Goal: Information Seeking & Learning: Find specific fact

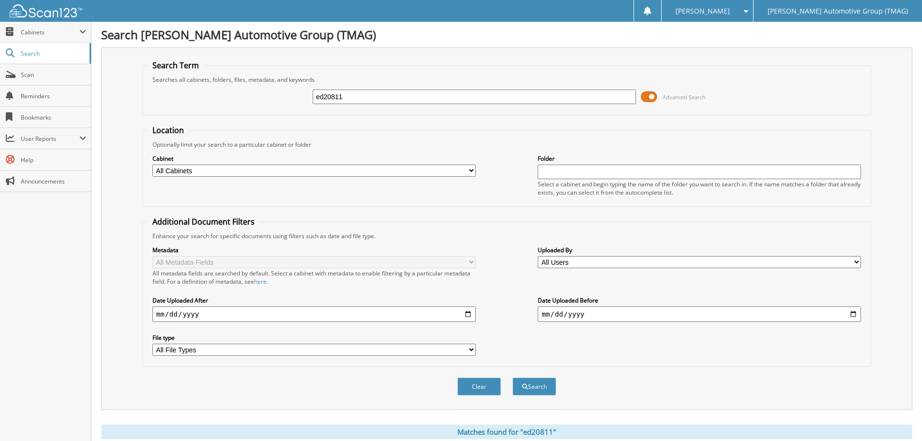
drag, startPoint x: 367, startPoint y: 98, endPoint x: 217, endPoint y: 85, distance: 151.1
click at [224, 91] on div "ed20811 Advanced Search" at bounding box center [507, 97] width 718 height 26
type input "c33005"
click at [513, 378] on button "Search" at bounding box center [535, 387] width 44 height 18
click at [551, 394] on button "Search" at bounding box center [535, 387] width 44 height 18
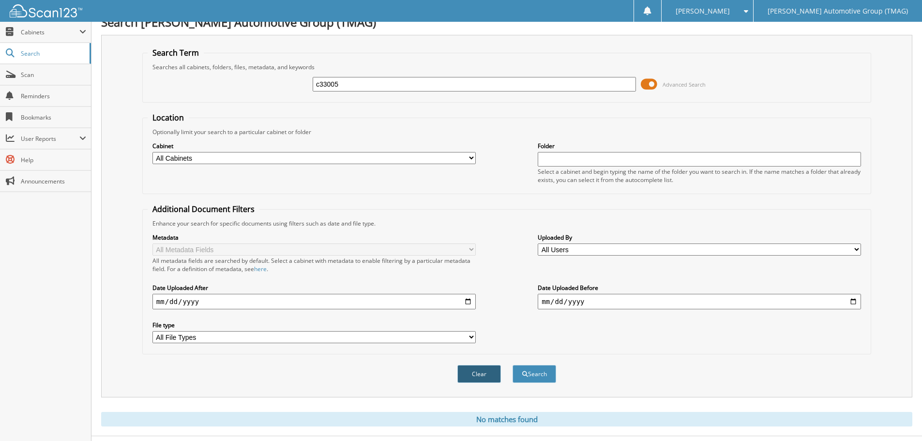
scroll to position [32, 0]
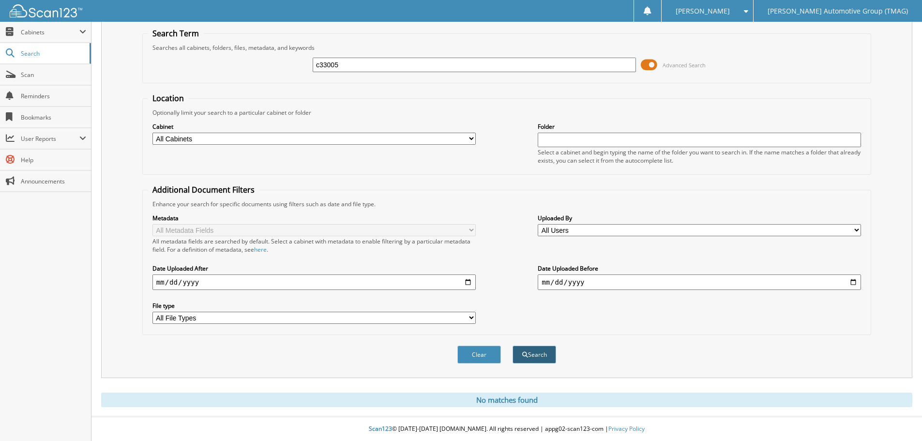
click at [544, 359] on button "Search" at bounding box center [535, 355] width 44 height 18
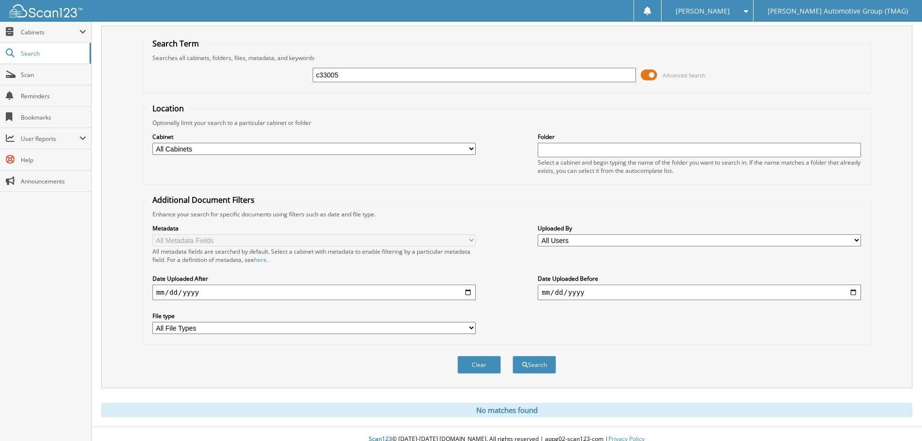
scroll to position [32, 0]
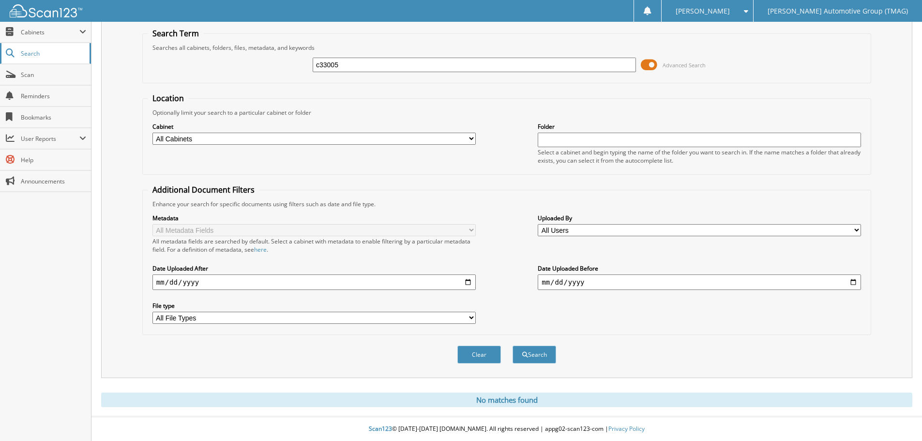
drag, startPoint x: 365, startPoint y: 63, endPoint x: 56, endPoint y: 56, distance: 309.4
click at [58, 64] on body "Lynnette N. Settings Logout Tim Moran Automotive Group (TMAG) Close Cabinets My…" at bounding box center [461, 204] width 922 height 473
type input "143642"
click at [513, 346] on button "Search" at bounding box center [535, 355] width 44 height 18
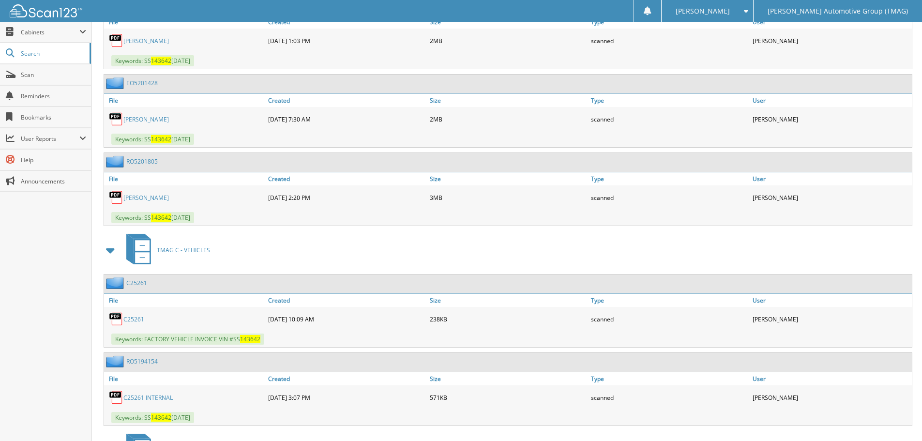
scroll to position [838, 0]
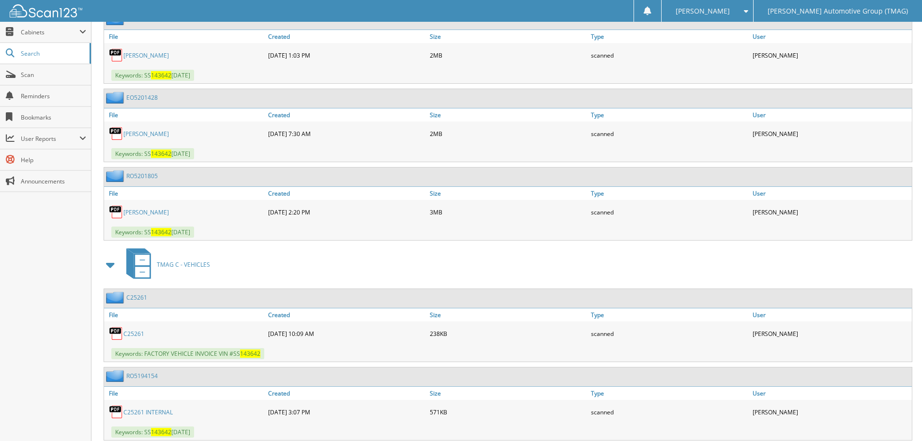
click at [129, 176] on link "RO5201805" at bounding box center [141, 176] width 31 height 8
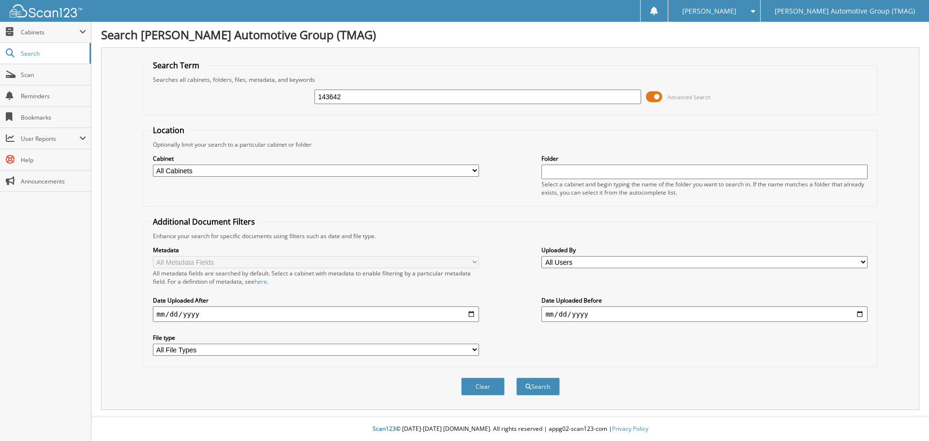
type input "143642"
click at [516, 378] on button "Search" at bounding box center [538, 387] width 44 height 18
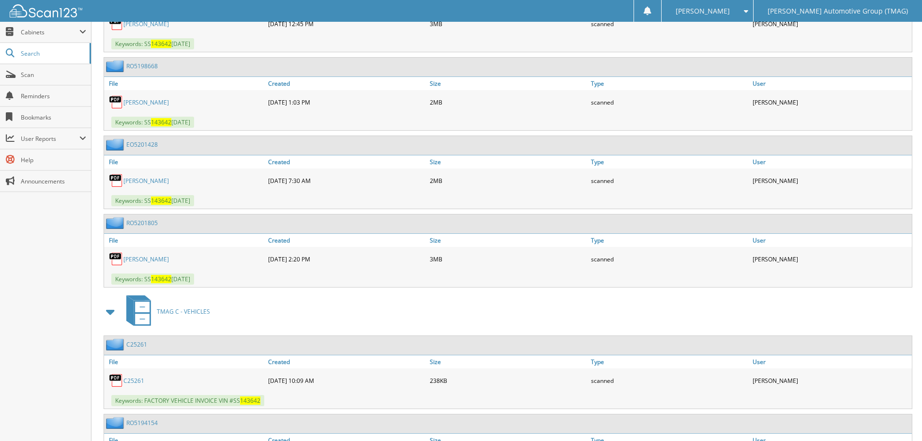
scroll to position [774, 0]
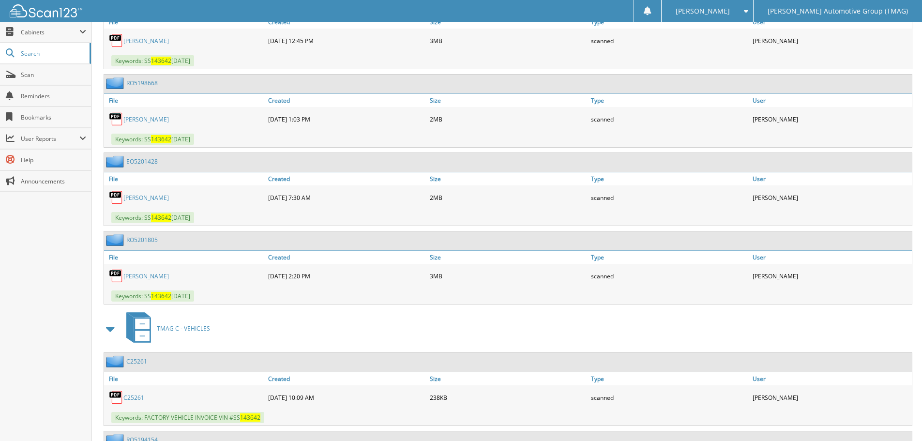
click at [130, 198] on link "[PERSON_NAME]" at bounding box center [145, 198] width 45 height 8
click at [144, 80] on link "RO5198668" at bounding box center [141, 83] width 31 height 8
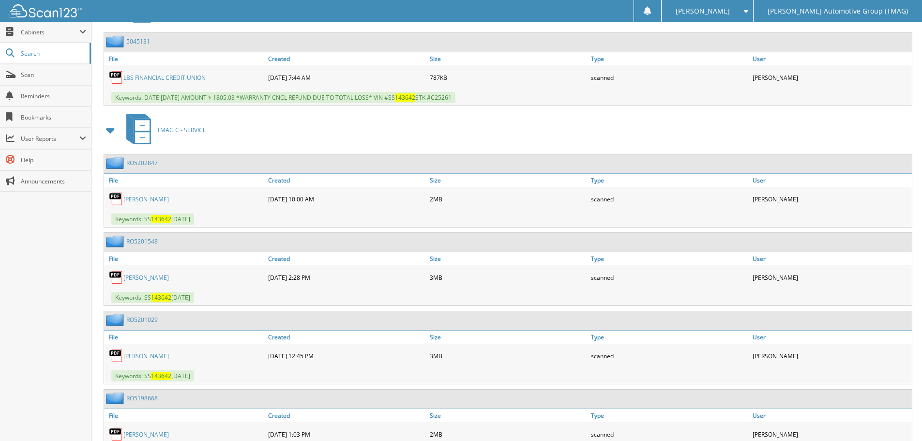
scroll to position [484, 0]
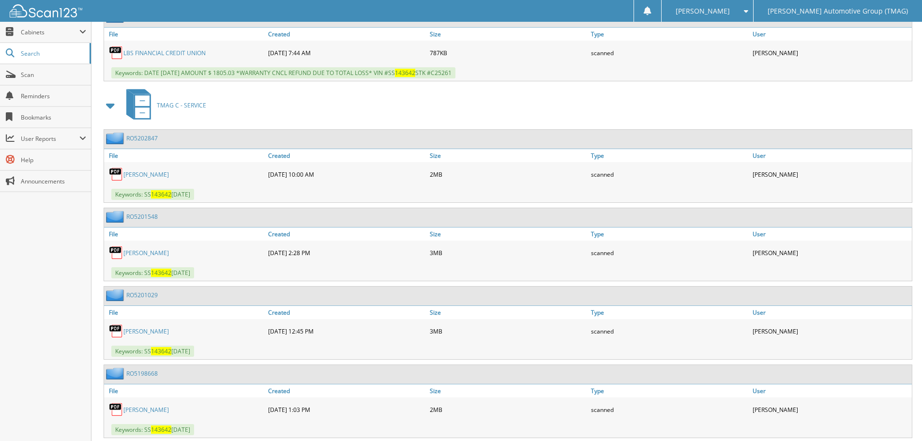
click at [128, 293] on link "RO5201029" at bounding box center [141, 295] width 31 height 8
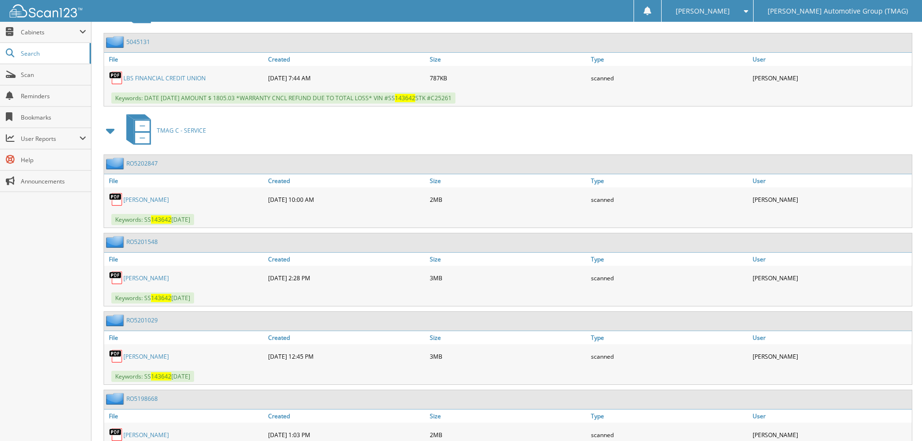
scroll to position [484, 0]
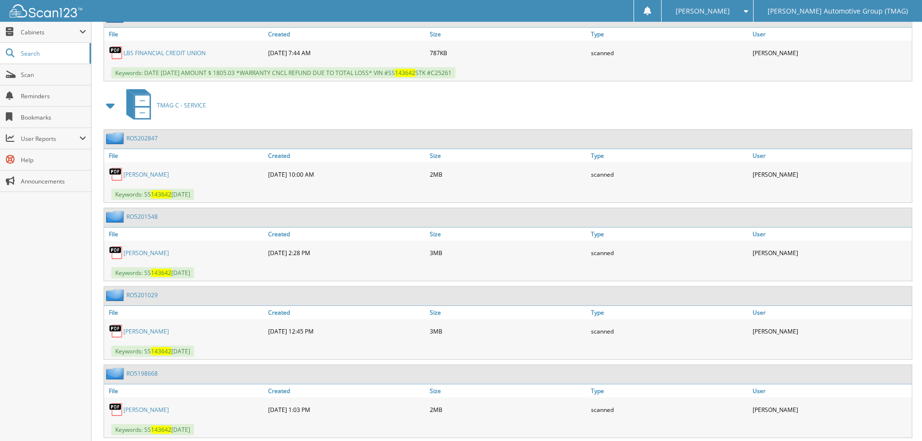
click at [142, 215] on link "RO5201548" at bounding box center [141, 216] width 31 height 8
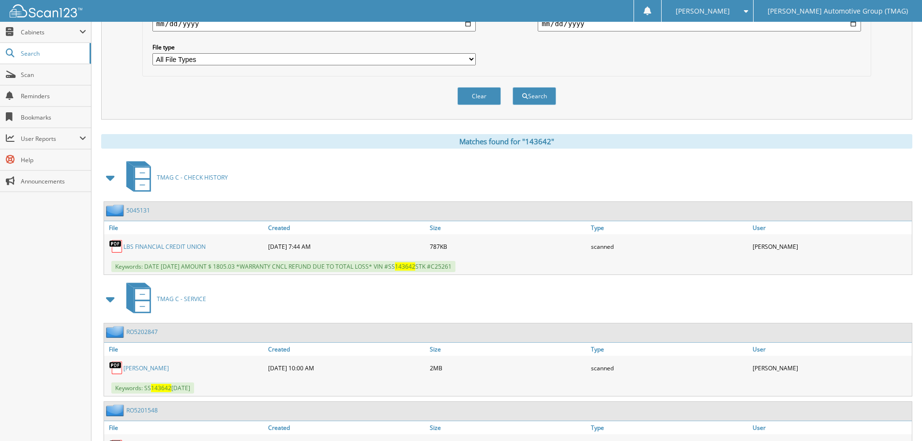
scroll to position [339, 0]
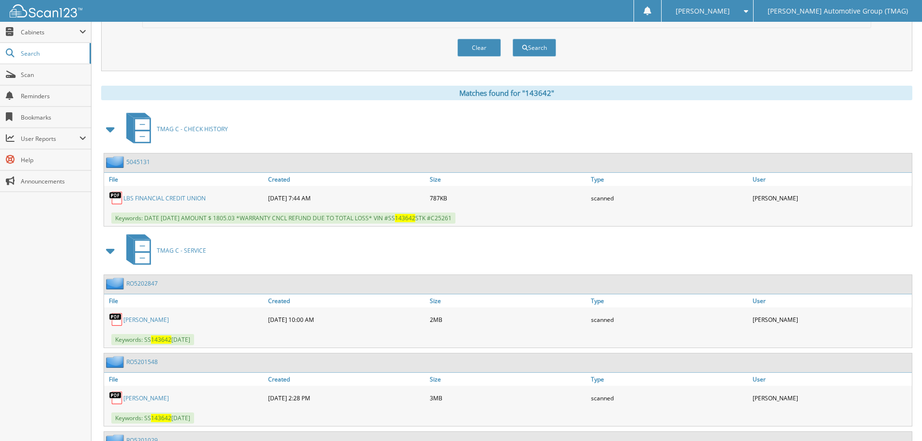
click at [147, 287] on link "RO5202847" at bounding box center [141, 283] width 31 height 8
click at [143, 286] on link "RO5202847" at bounding box center [141, 283] width 31 height 8
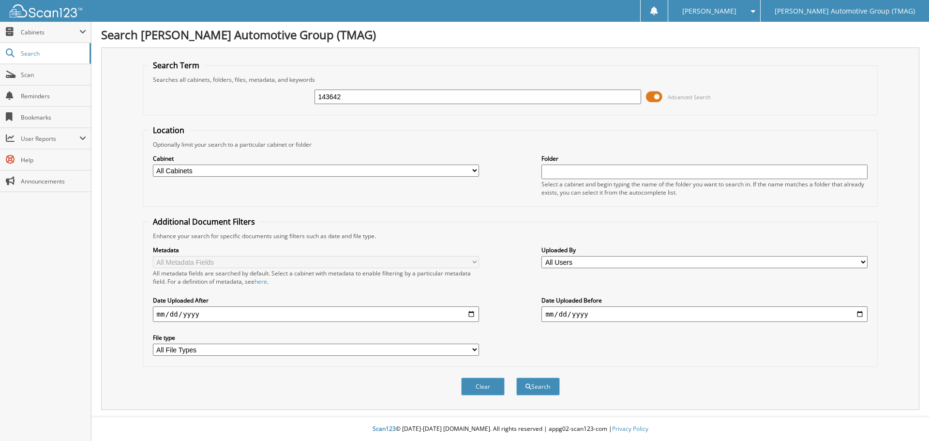
type input "143642"
click at [516, 378] on button "Search" at bounding box center [538, 387] width 44 height 18
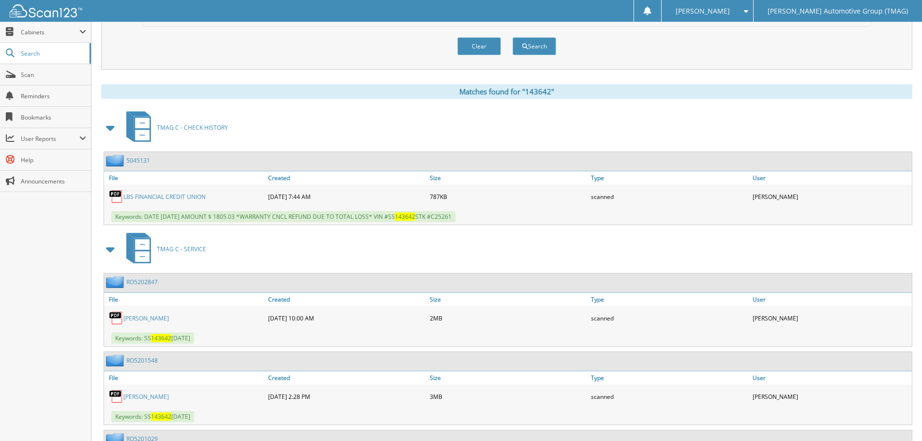
scroll to position [339, 0]
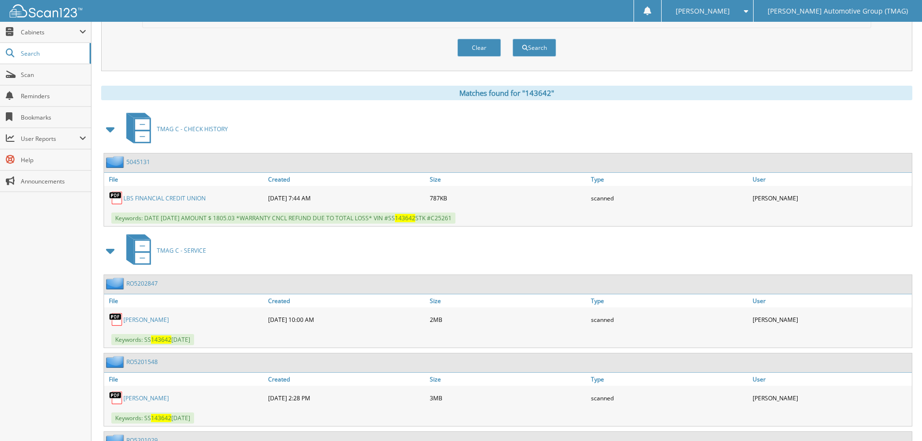
click at [146, 166] on link "5045131" at bounding box center [138, 162] width 24 height 8
